Goal: Communication & Community: Participate in discussion

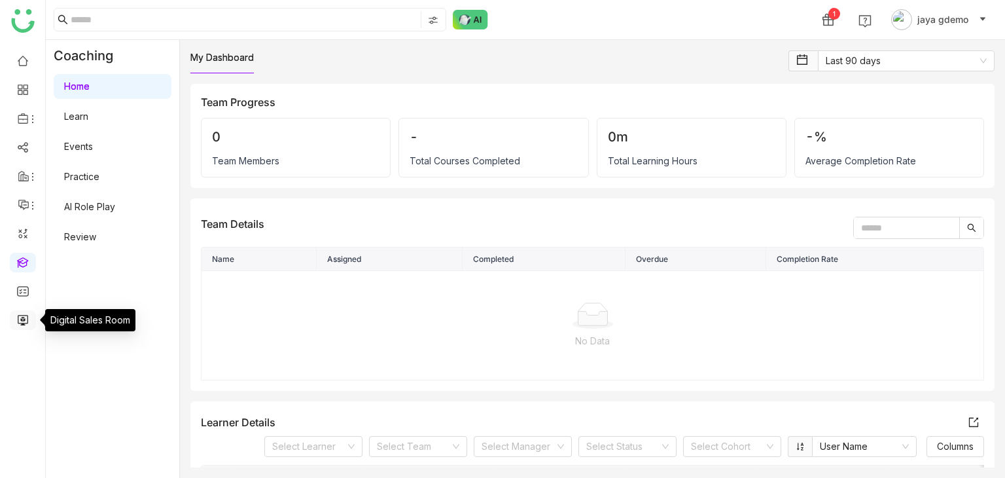
click at [17, 319] on link at bounding box center [23, 318] width 12 height 11
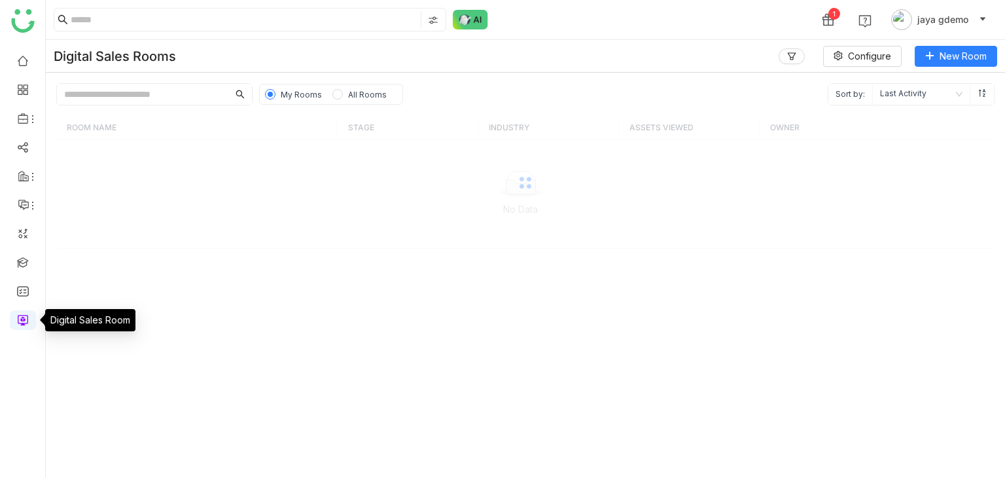
click at [17, 319] on link at bounding box center [23, 318] width 12 height 11
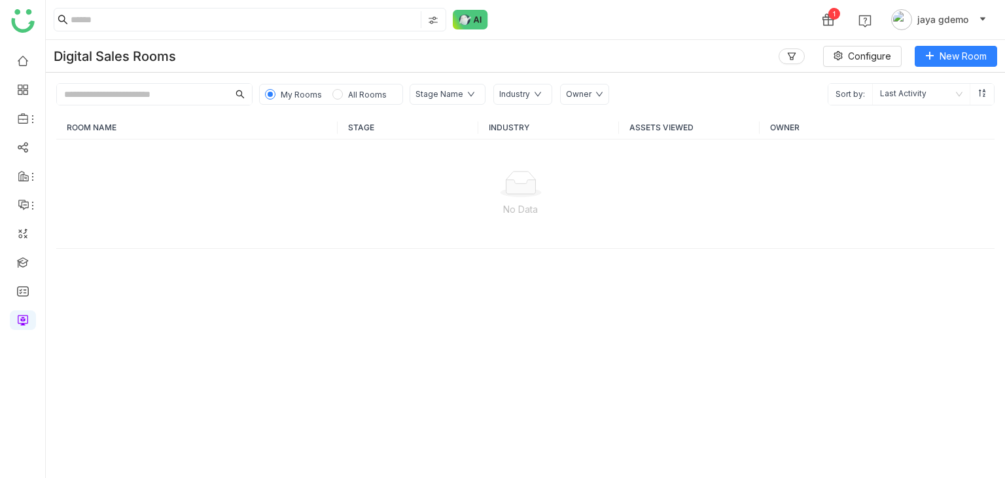
click at [360, 102] on div "My Rooms All Rooms" at bounding box center [331, 94] width 144 height 21
click at [356, 92] on span "All Rooms" at bounding box center [367, 95] width 39 height 10
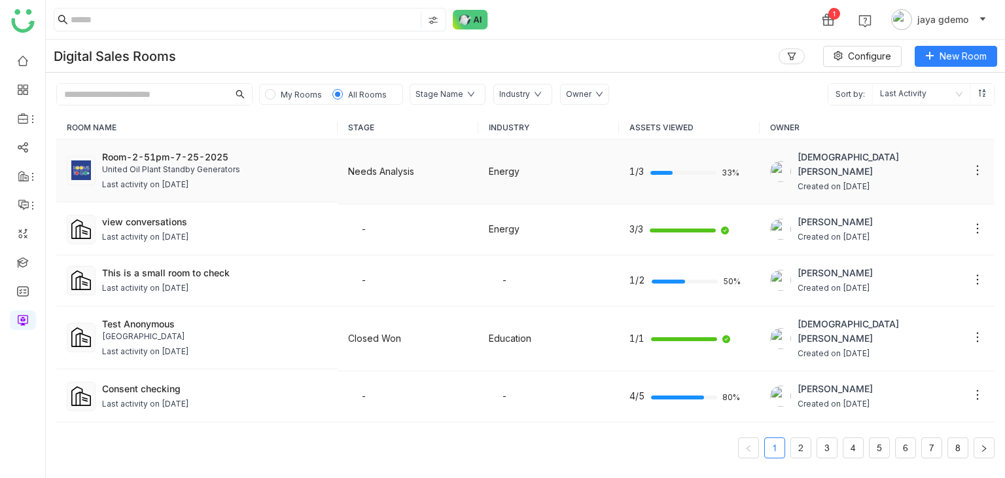
click at [230, 176] on div "Room-2-51pm-7-25-2025 United Oil Plant Standby Generators Last activity on [DAT…" at bounding box center [214, 170] width 225 height 41
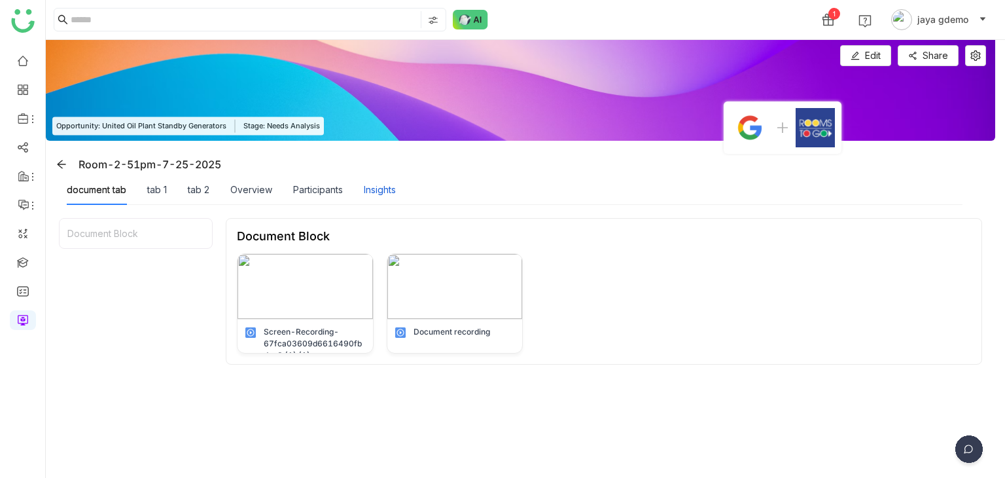
click at [369, 190] on div "Insights" at bounding box center [380, 190] width 32 height 14
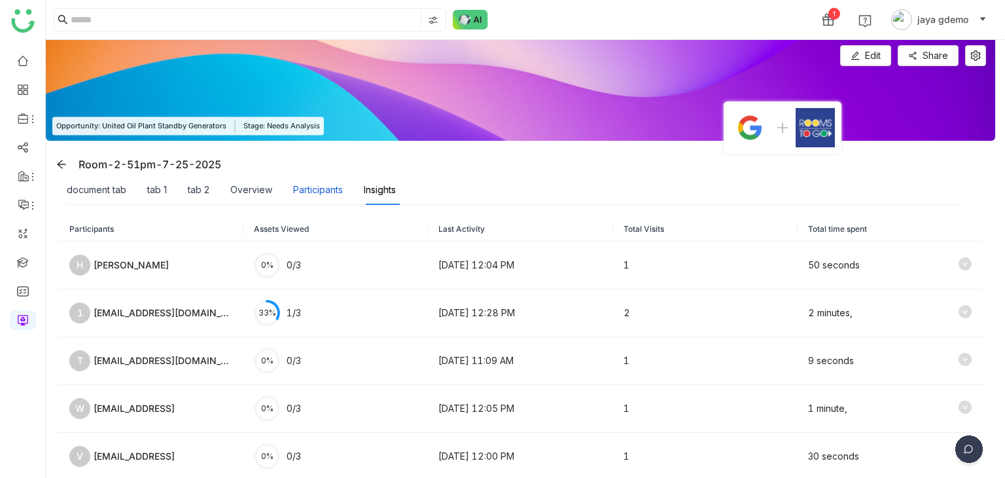
click at [340, 189] on div "Participants" at bounding box center [318, 190] width 50 height 14
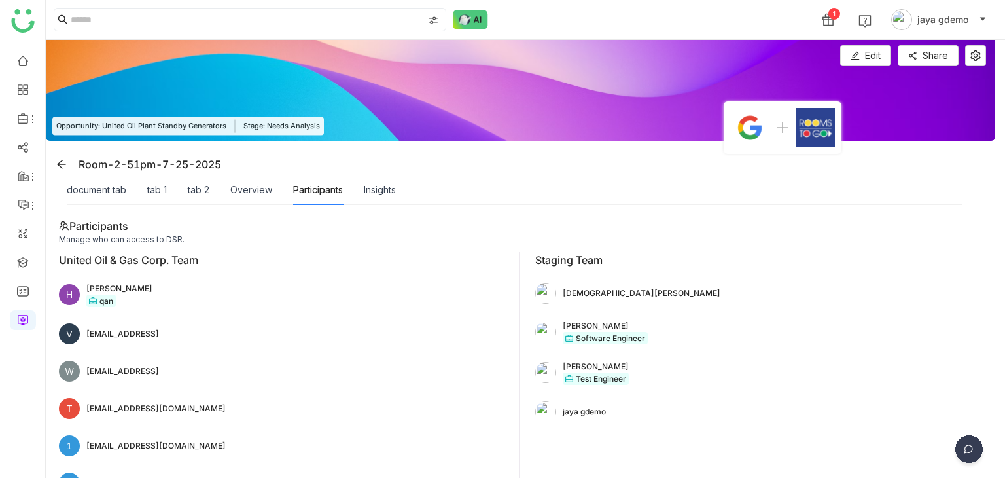
click at [968, 450] on img at bounding box center [968, 451] width 33 height 33
click at [924, 357] on img at bounding box center [919, 356] width 118 height 39
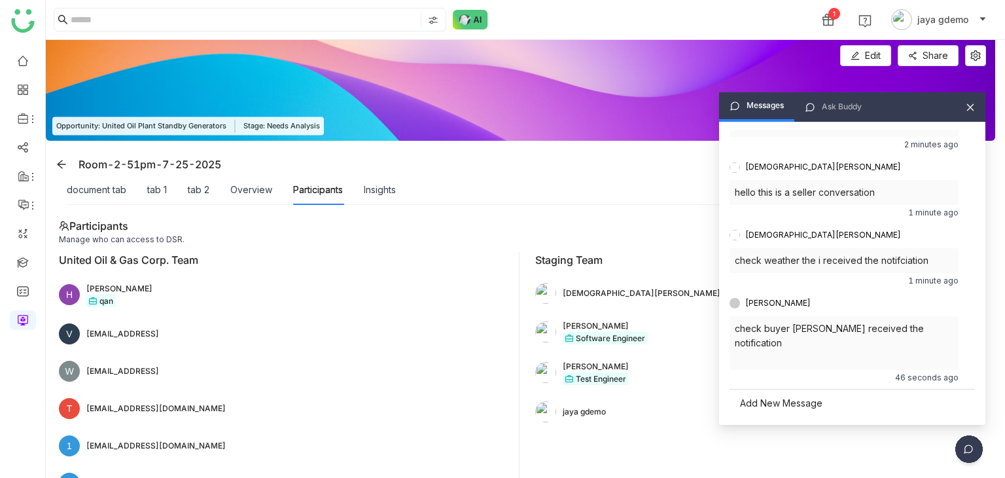
click at [777, 401] on div "Add New Message" at bounding box center [851, 403] width 245 height 28
click at [952, 403] on span "send" at bounding box center [958, 401] width 20 height 11
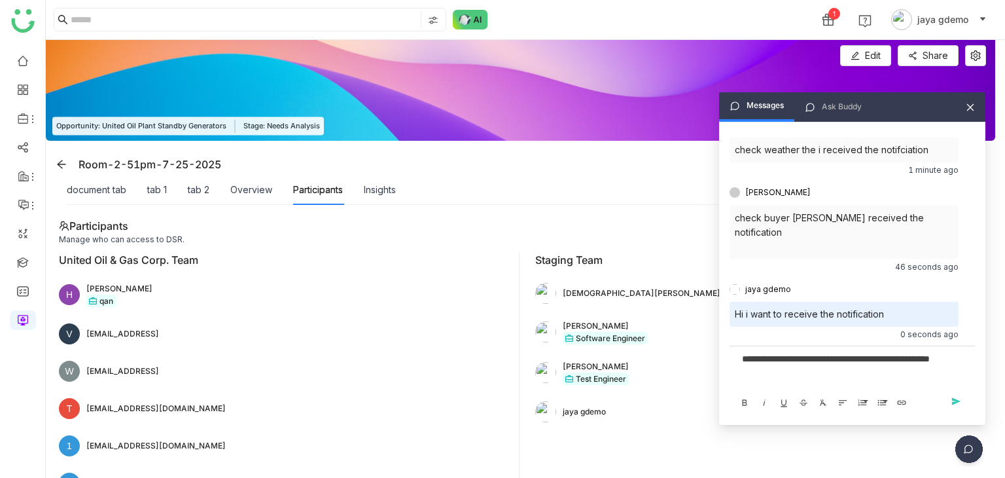
click at [897, 361] on div "**********" at bounding box center [852, 358] width 220 height 14
click at [878, 358] on div "**********" at bounding box center [852, 358] width 220 height 14
click at [905, 377] on div "**********" at bounding box center [852, 370] width 235 height 39
click at [954, 402] on span "send" at bounding box center [958, 401] width 20 height 11
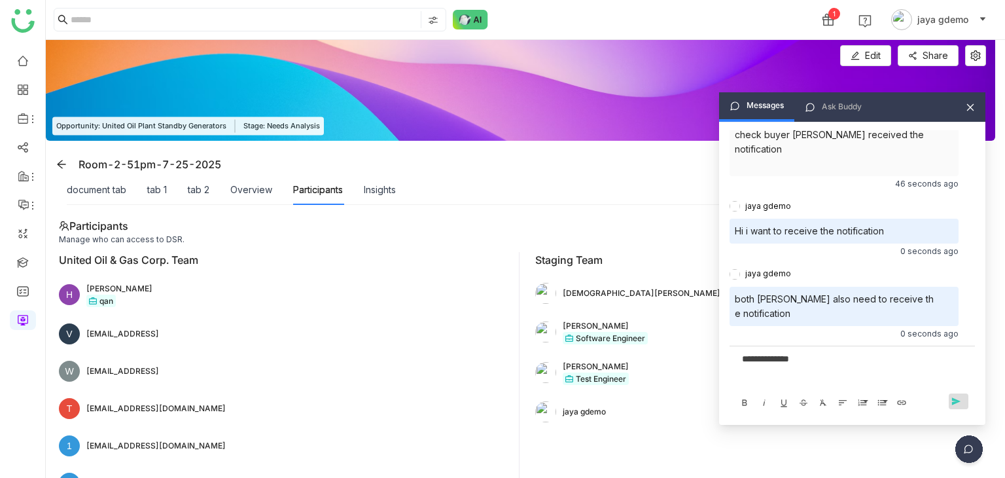
click at [960, 401] on span "send" at bounding box center [958, 401] width 20 height 11
